Goal: Find contact information: Find contact information

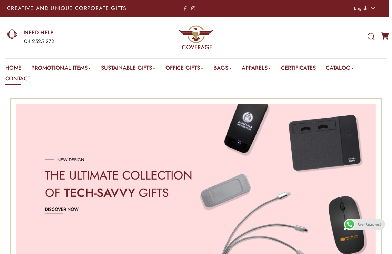
click at [17, 77] on link "Contact" at bounding box center [17, 80] width 25 height 11
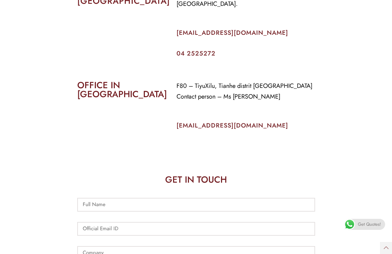
scroll to position [345, 0]
